Goal: Navigation & Orientation: Find specific page/section

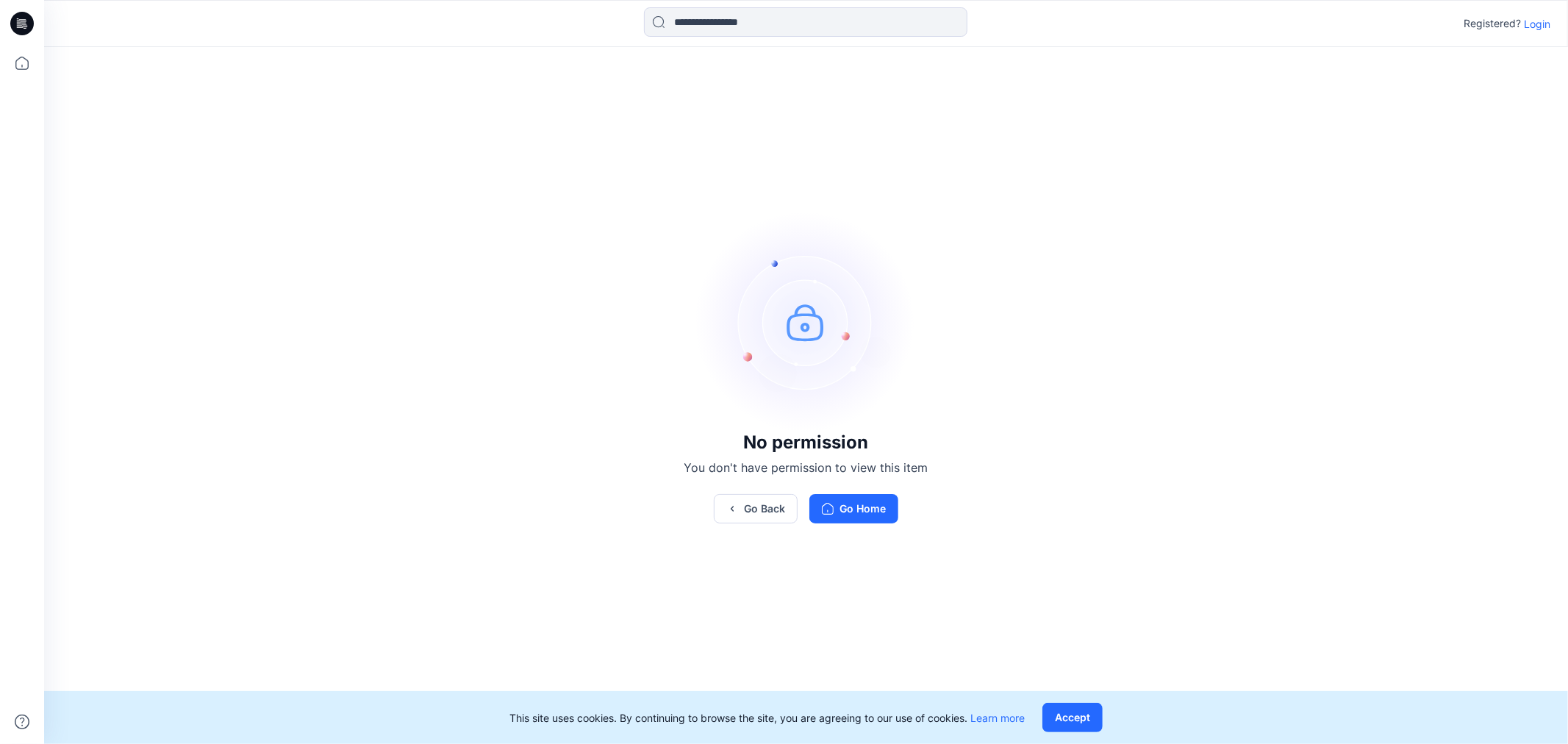
drag, startPoint x: 1441, startPoint y: 164, endPoint x: 1498, endPoint y: 72, distance: 108.2
click at [1441, 164] on div "No permission You don't have permission to view this item Go Back Go Home" at bounding box center [806, 367] width 1524 height 641
click at [1545, 20] on p "Login" at bounding box center [1537, 24] width 26 height 16
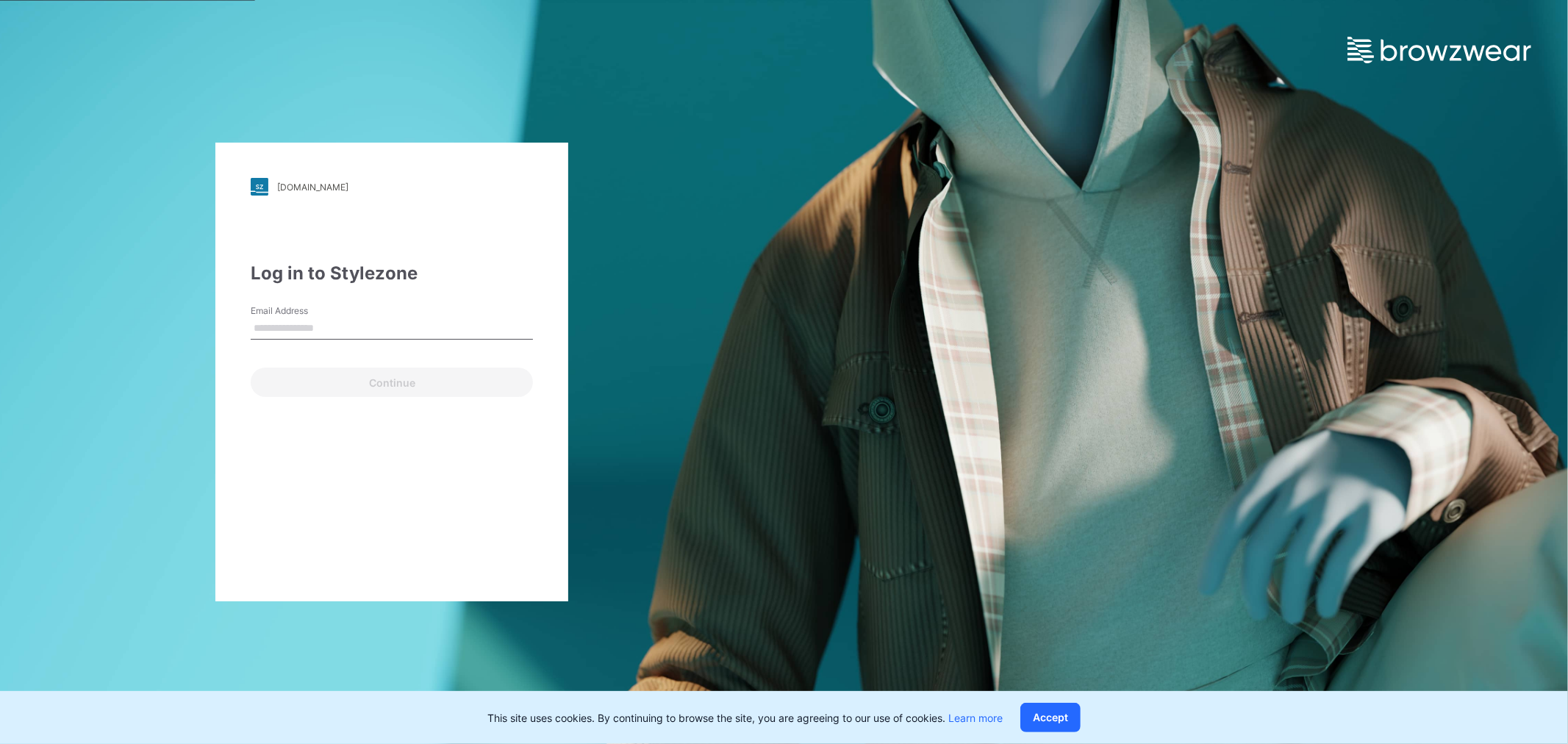
type input "**********"
click at [382, 372] on button "Continue" at bounding box center [391, 382] width 282 height 29
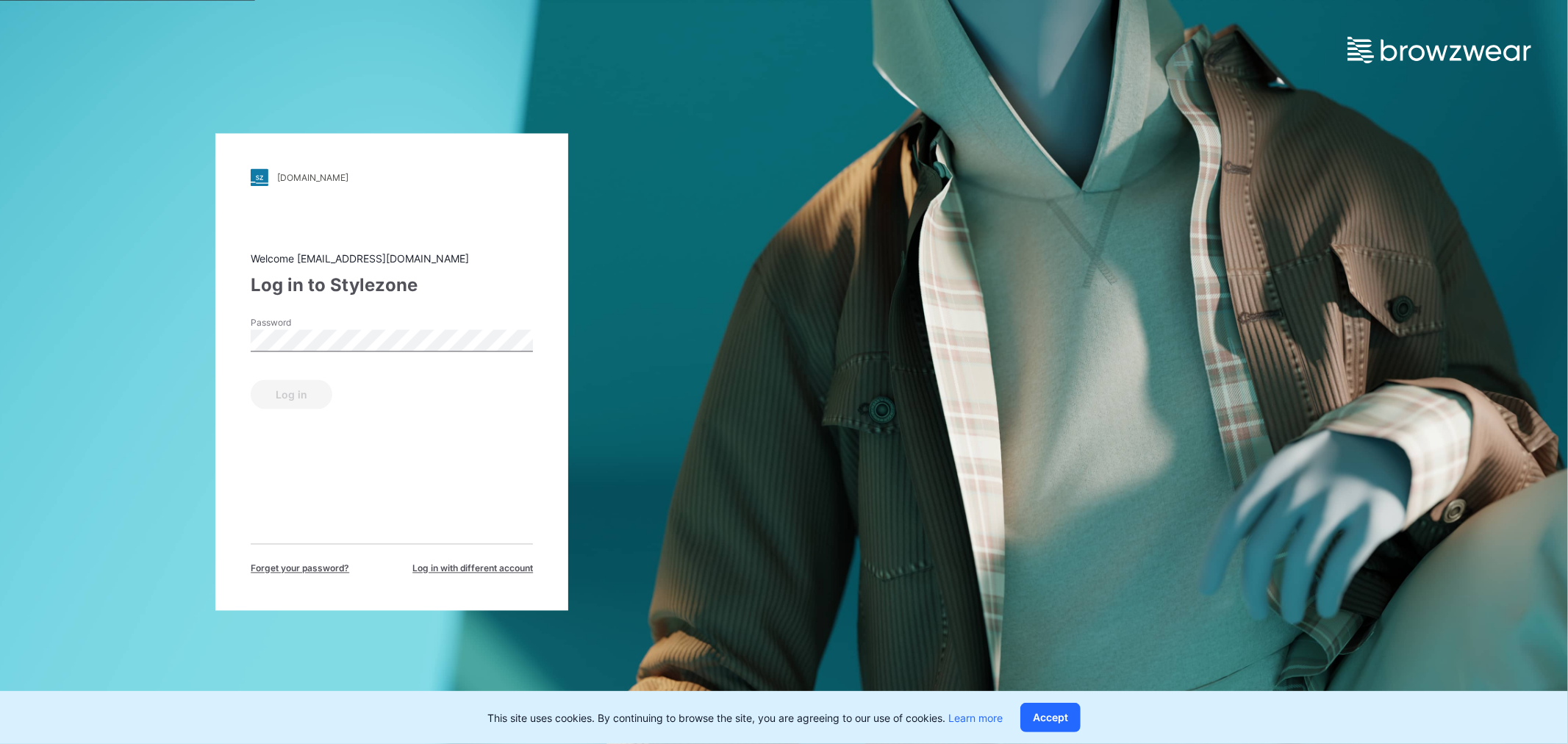
click at [281, 324] on label "Password" at bounding box center [302, 323] width 103 height 13
click at [300, 401] on button "Log in" at bounding box center [291, 394] width 81 height 29
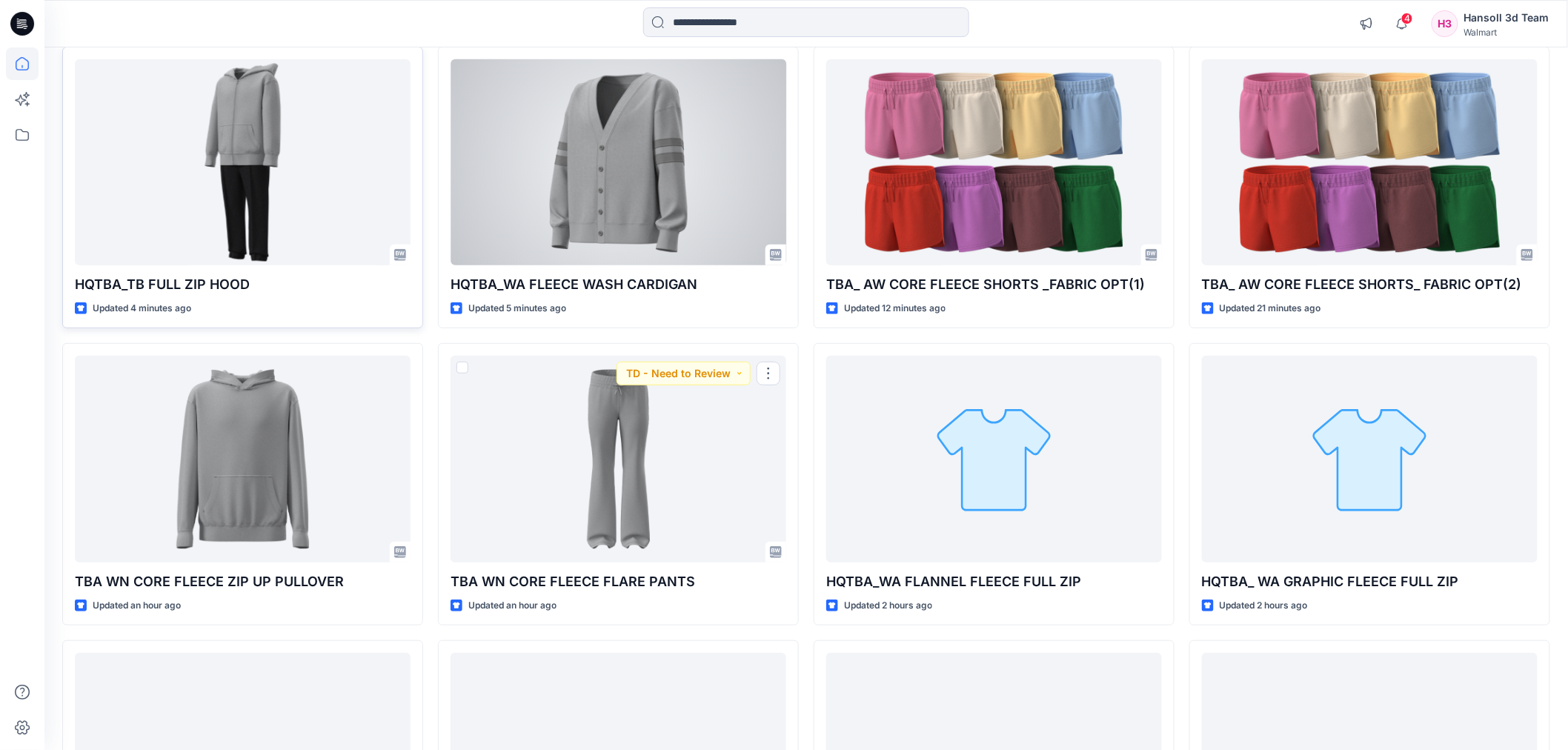
scroll to position [82, 0]
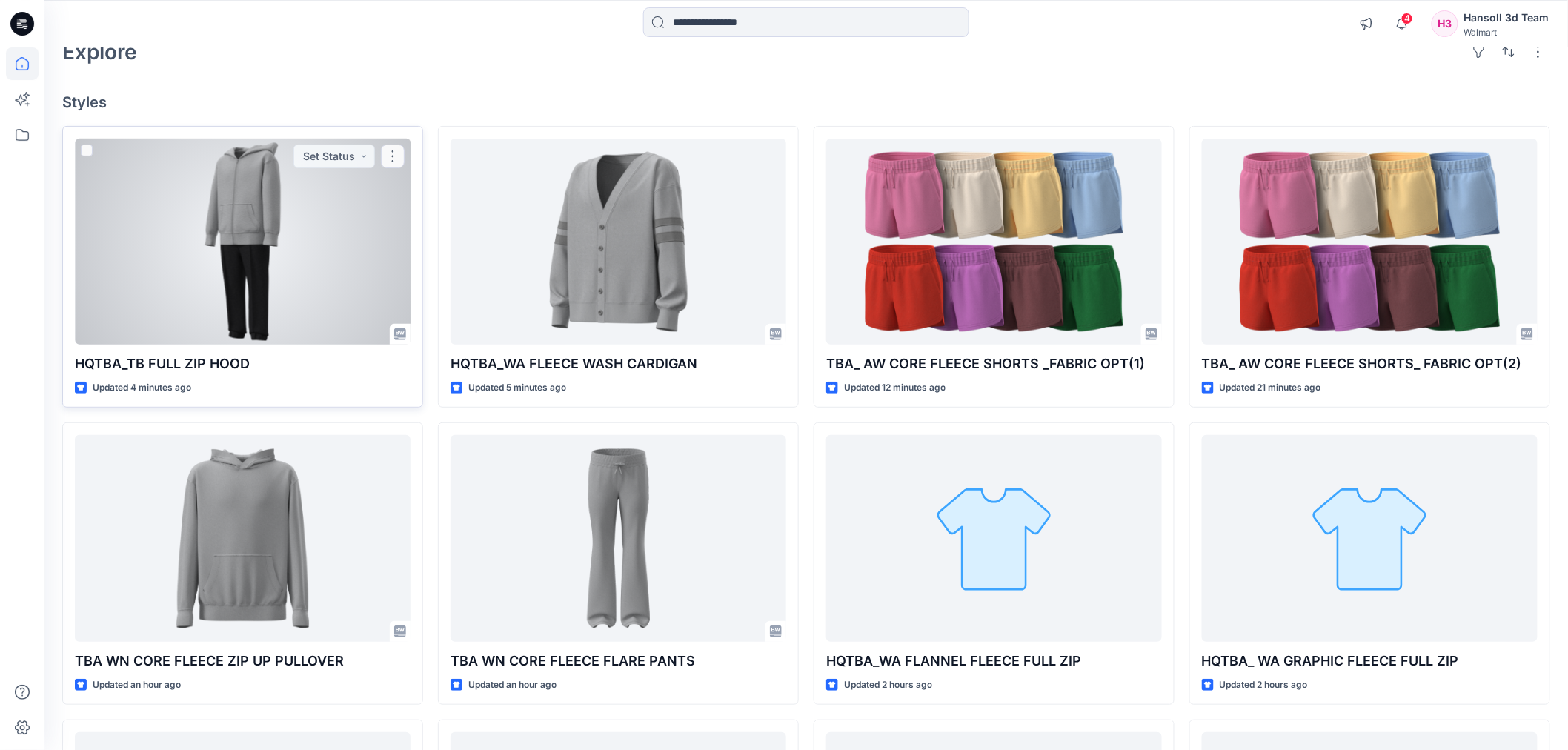
click at [277, 217] on div at bounding box center [243, 241] width 336 height 206
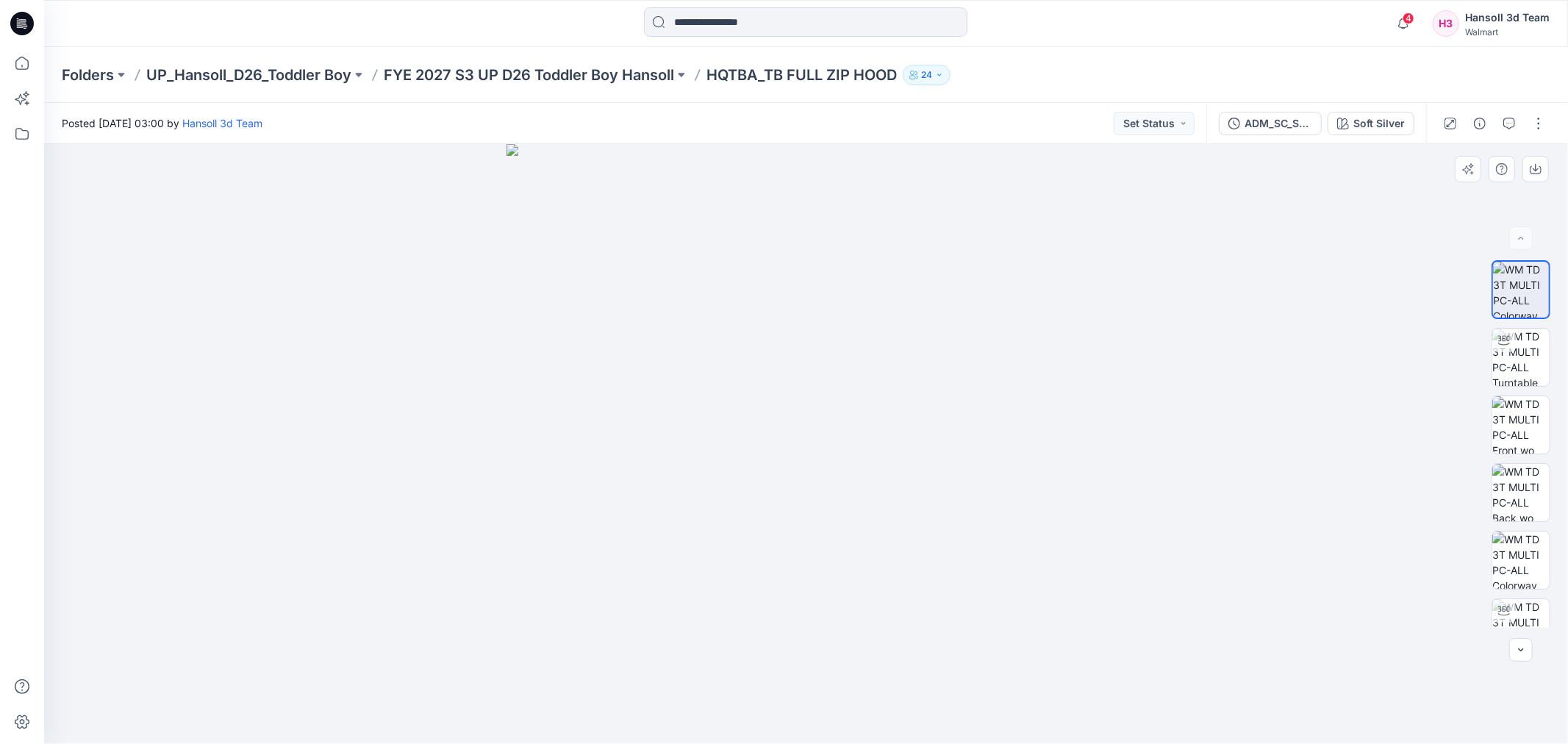
drag, startPoint x: 877, startPoint y: 443, endPoint x: 979, endPoint y: 441, distance: 102.0
click at [979, 441] on img at bounding box center [806, 444] width 600 height 600
click at [1502, 377] on img at bounding box center [1521, 357] width 57 height 57
drag, startPoint x: 991, startPoint y: 731, endPoint x: 547, endPoint y: 701, distance: 445.0
click at [547, 701] on div at bounding box center [806, 444] width 1524 height 600
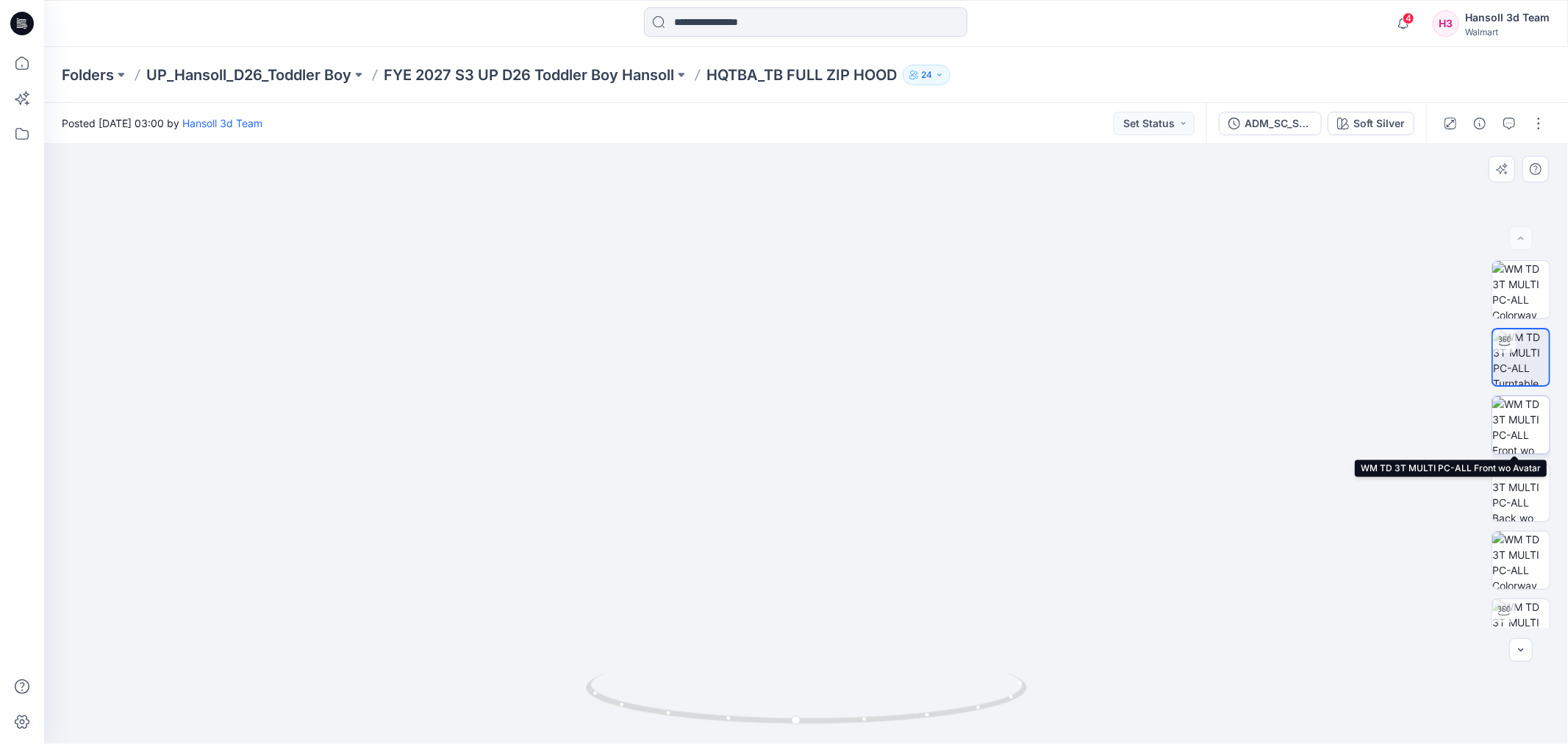
click at [1523, 427] on img at bounding box center [1521, 425] width 57 height 57
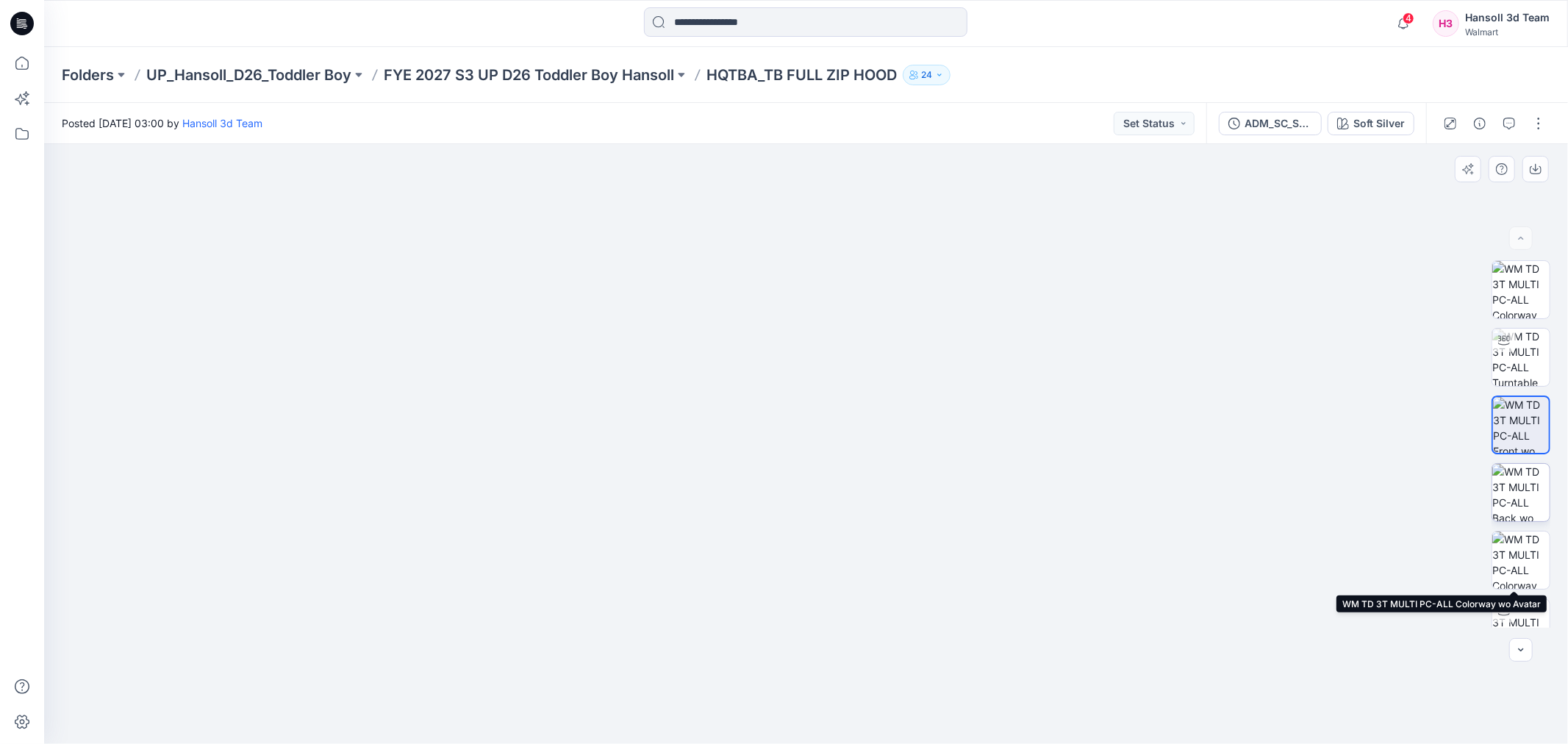
click at [1501, 491] on img at bounding box center [1521, 492] width 57 height 57
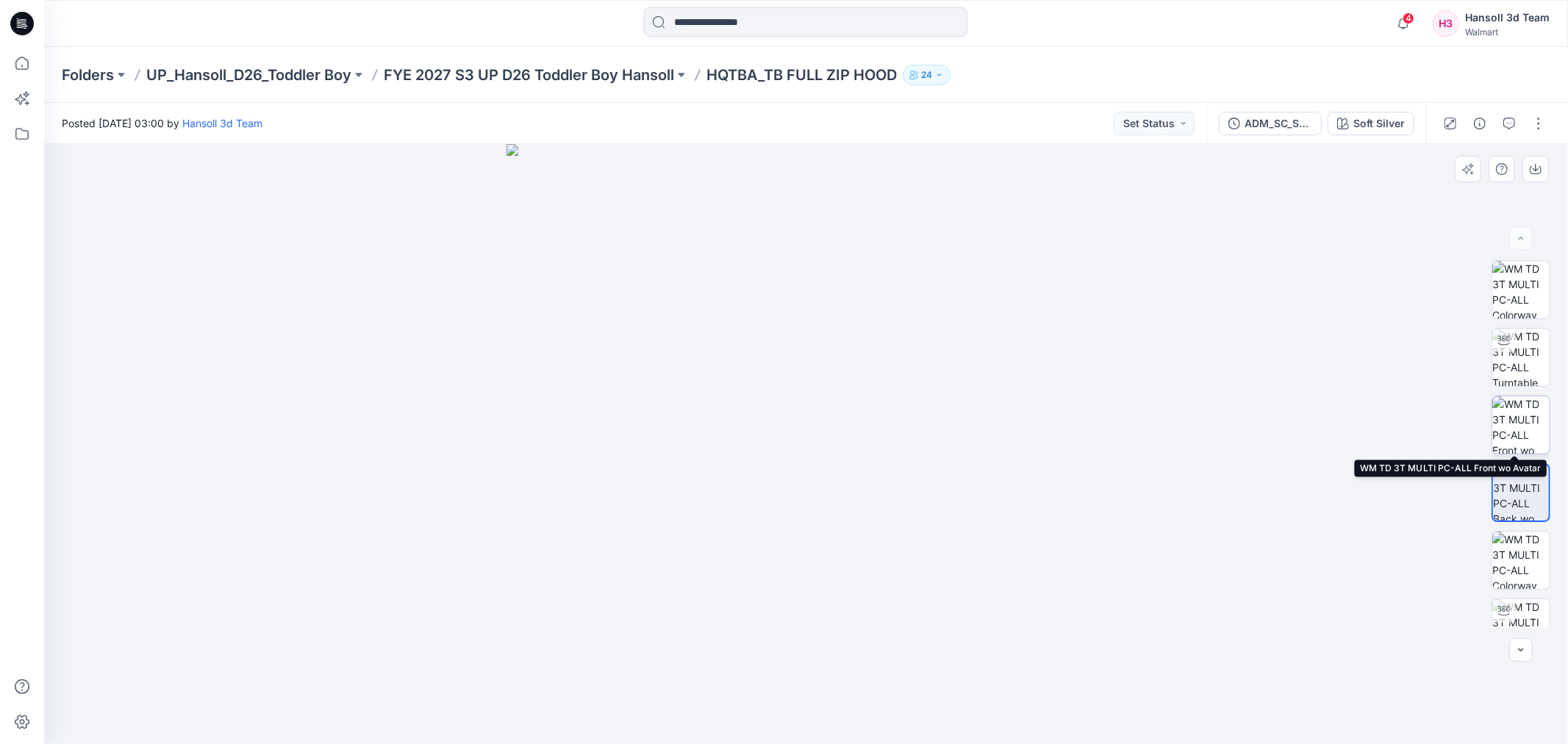
click at [1509, 423] on img at bounding box center [1521, 425] width 57 height 57
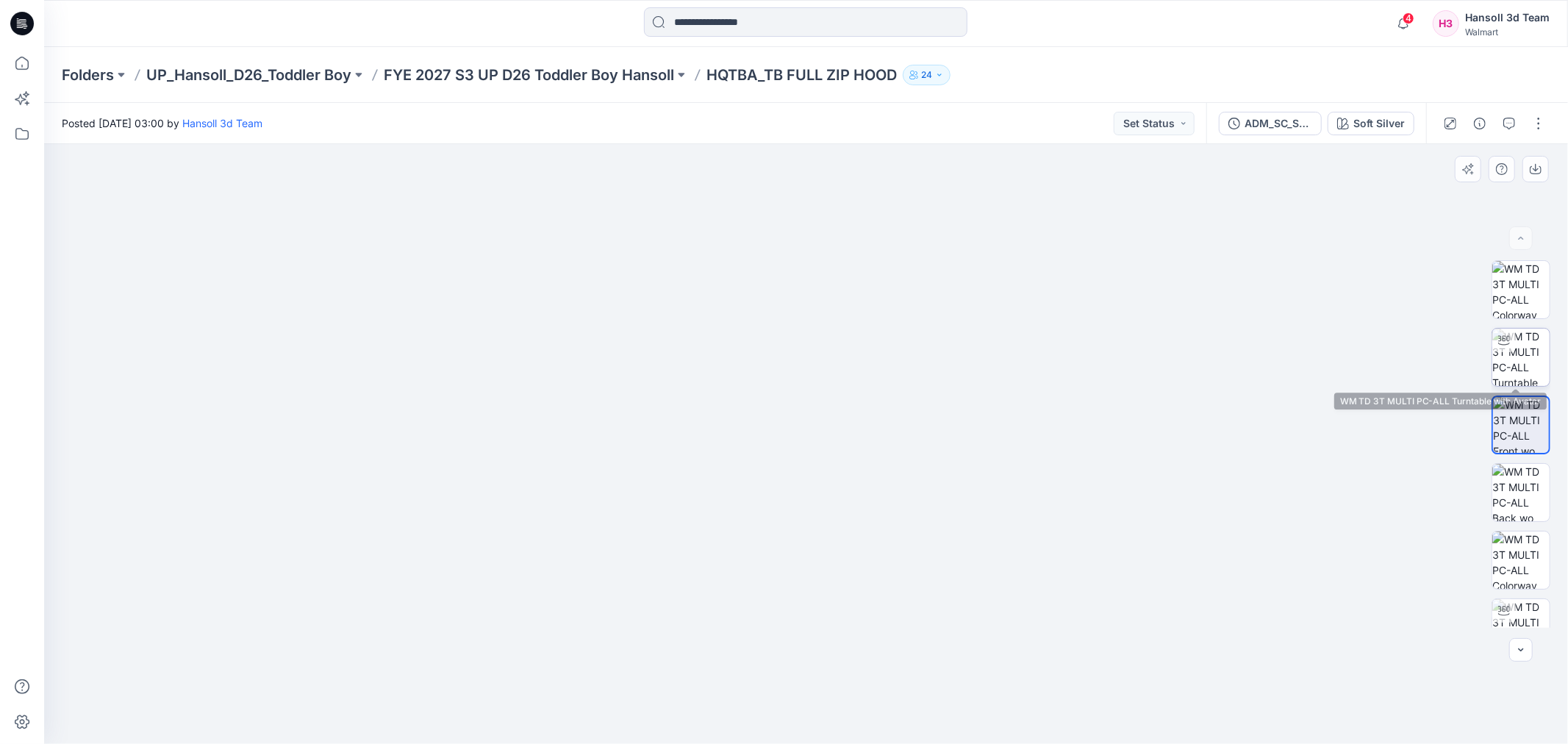
click at [1530, 354] on img at bounding box center [1521, 357] width 57 height 57
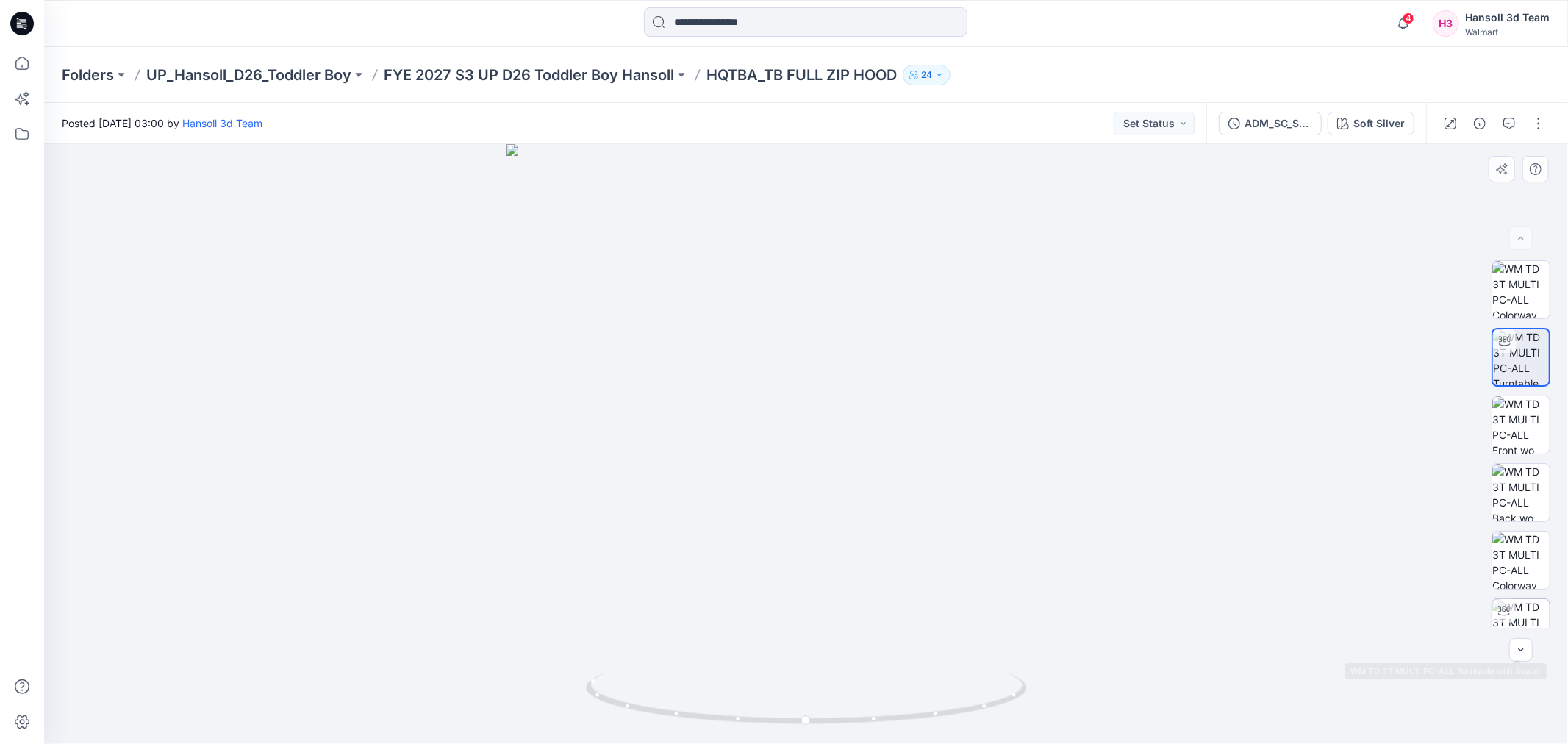
click at [1528, 619] on img at bounding box center [1521, 628] width 57 height 57
drag, startPoint x: 832, startPoint y: 326, endPoint x: 834, endPoint y: 463, distance: 137.0
click at [828, 470] on img at bounding box center [806, 357] width 1237 height 775
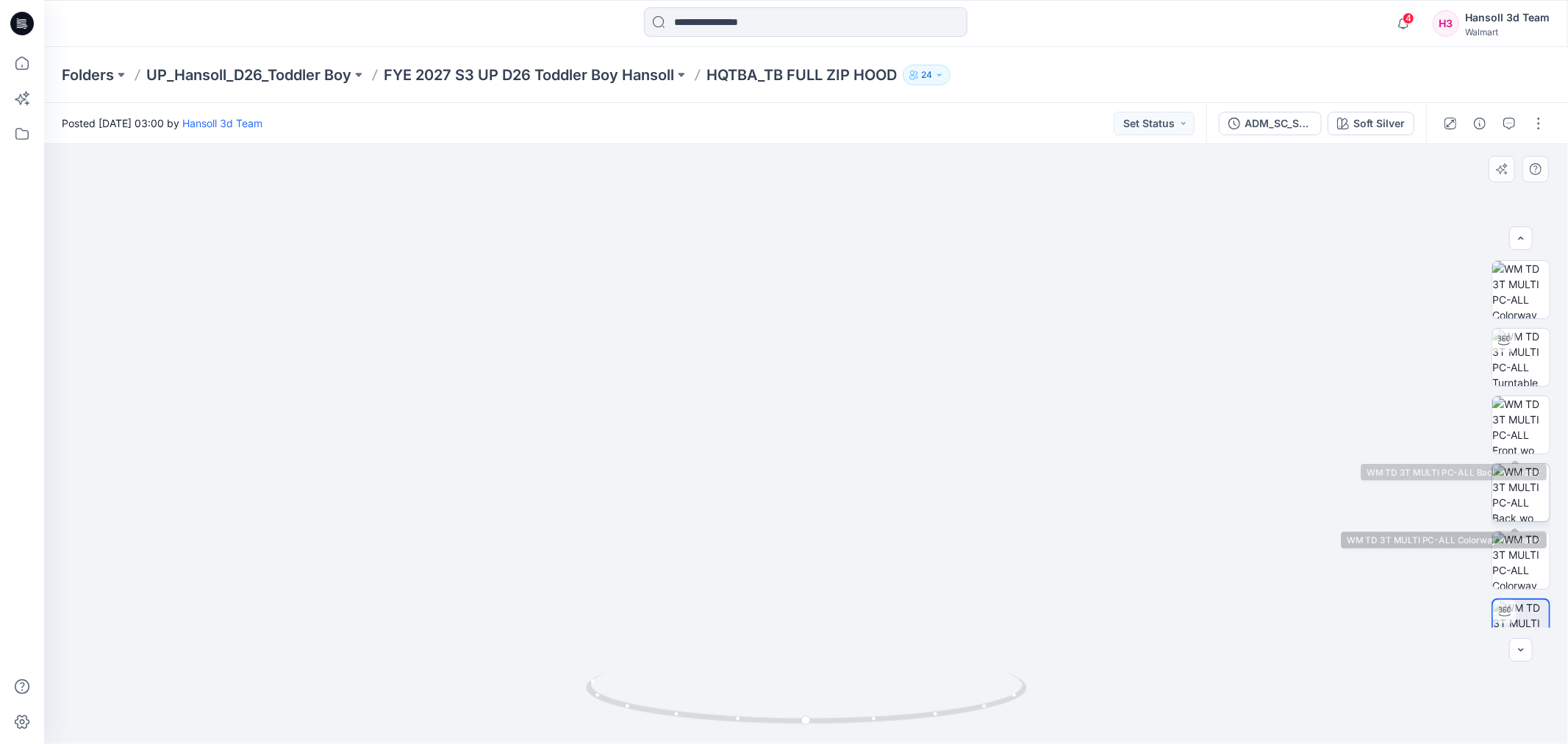
scroll to position [164, 0]
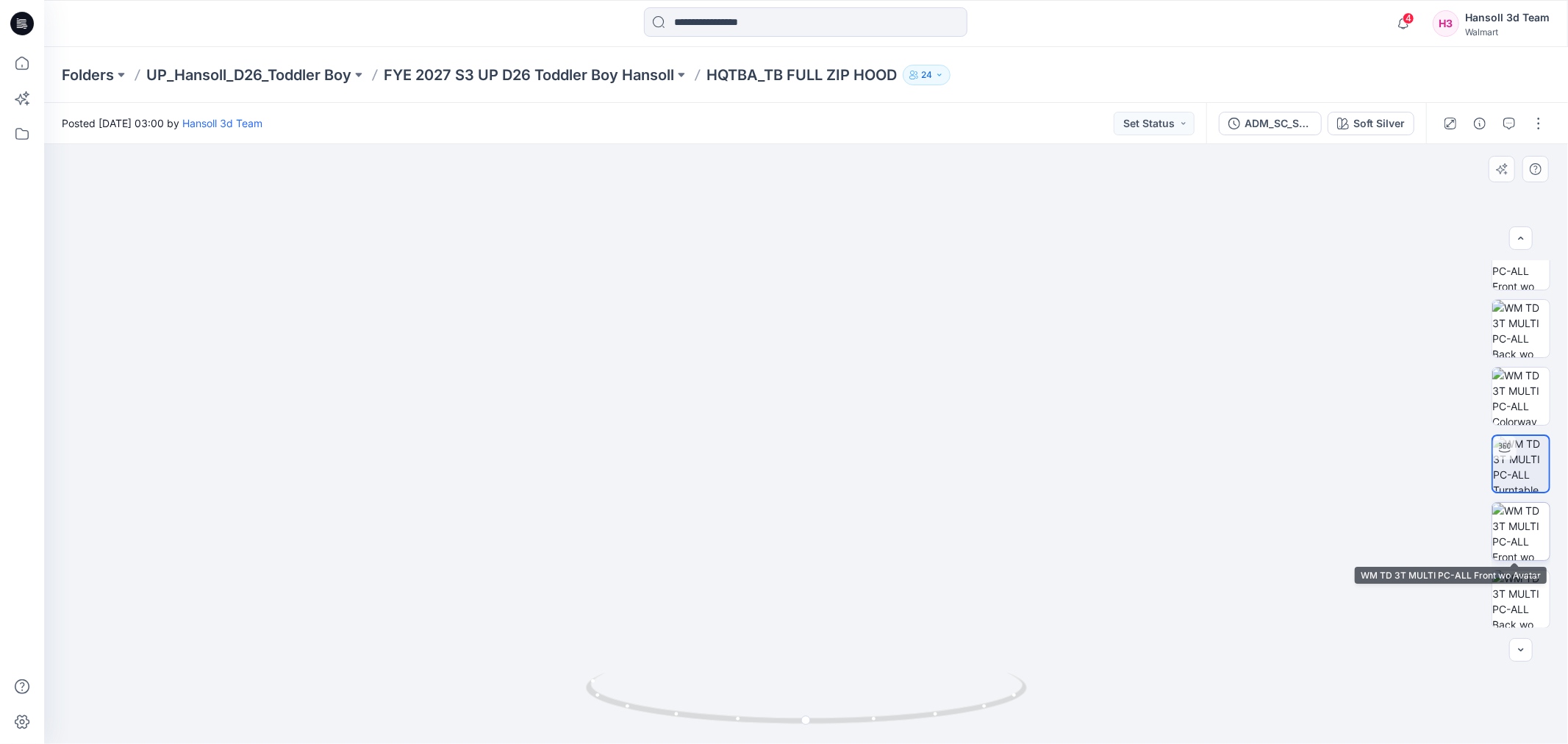
click at [1527, 526] on img at bounding box center [1521, 532] width 57 height 57
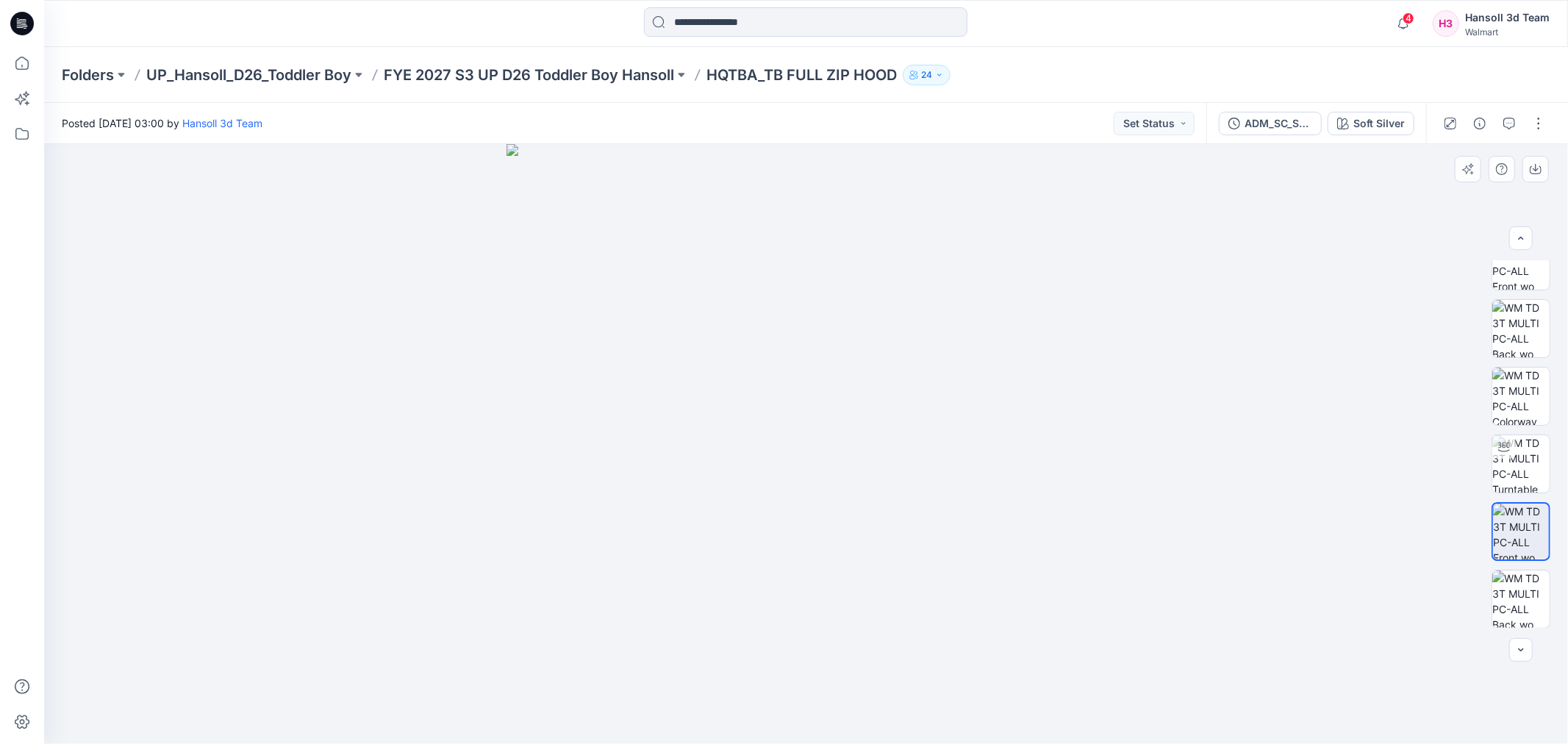
drag, startPoint x: 1189, startPoint y: 505, endPoint x: 1101, endPoint y: 726, distance: 237.9
click at [1189, 505] on div at bounding box center [806, 444] width 1524 height 600
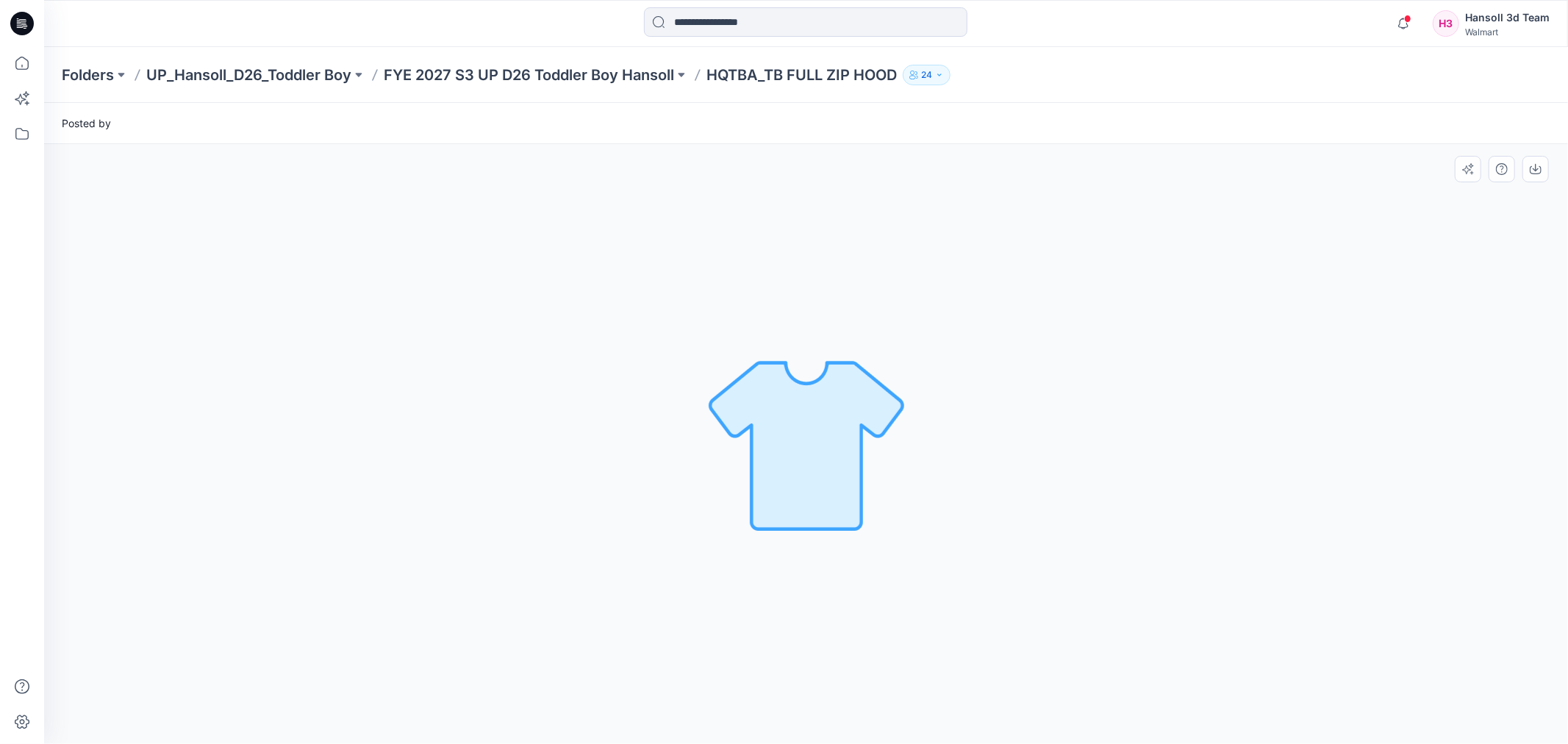
scroll to position [0, 0]
